Goal: Task Accomplishment & Management: Complete application form

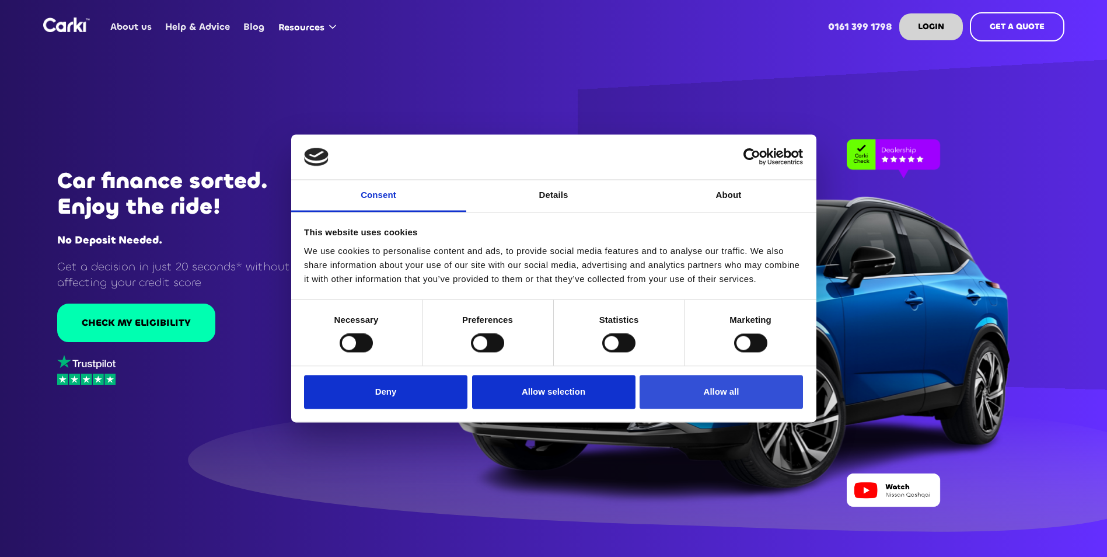
drag, startPoint x: 700, startPoint y: 397, endPoint x: 707, endPoint y: 375, distance: 23.2
click at [699, 397] on button "Allow all" at bounding box center [720, 392] width 163 height 34
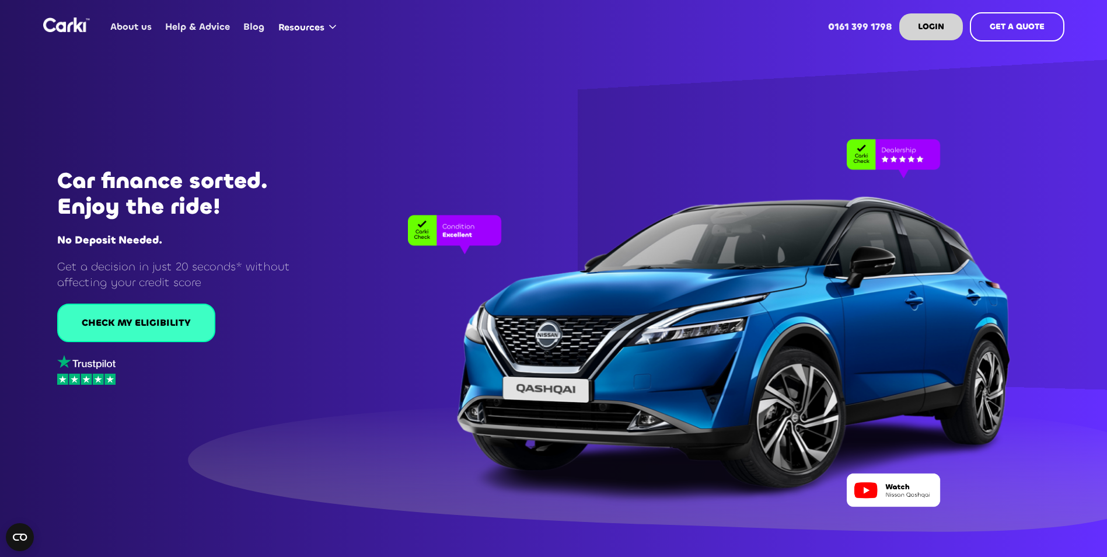
click at [153, 325] on div "CHECK MY ELIGIBILITY" at bounding box center [136, 322] width 109 height 13
click at [158, 333] on link "CHECK MY ELIGIBILITY" at bounding box center [136, 322] width 158 height 39
click at [111, 315] on link "CHECK MY ELIGIBILITY" at bounding box center [136, 322] width 158 height 39
